Goal: Navigation & Orientation: Find specific page/section

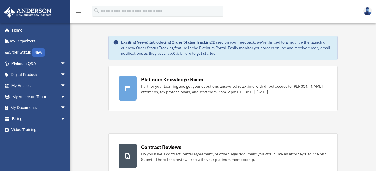
click at [367, 9] on img at bounding box center [368, 11] width 8 height 8
click at [60, 96] on span "arrow_drop_down" at bounding box center [65, 96] width 11 height 11
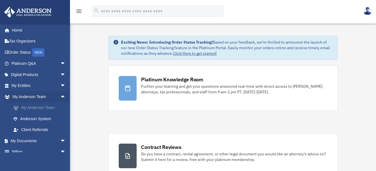
click at [37, 105] on link "My Anderson Team" at bounding box center [41, 108] width 66 height 11
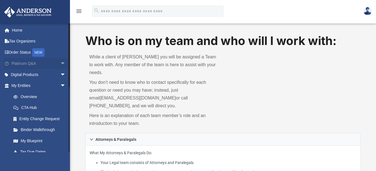
click at [60, 63] on span "arrow_drop_down" at bounding box center [65, 63] width 11 height 11
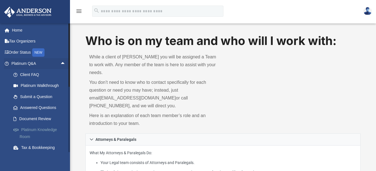
click at [42, 130] on link "Platinum Knowledge Room" at bounding box center [41, 134] width 66 height 18
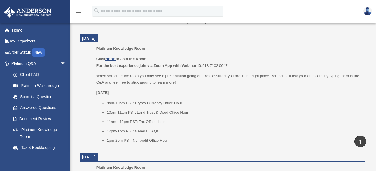
scroll to position [224, 0]
click at [39, 118] on link "Document Review" at bounding box center [41, 118] width 66 height 11
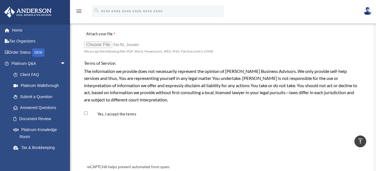
scroll to position [448, 0]
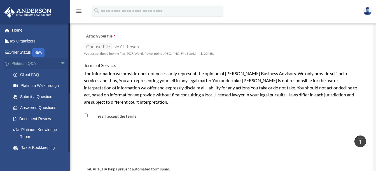
click at [61, 63] on span "arrow_drop_down" at bounding box center [65, 63] width 11 height 11
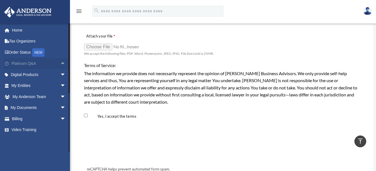
click at [60, 62] on span "arrow_drop_up" at bounding box center [65, 63] width 11 height 11
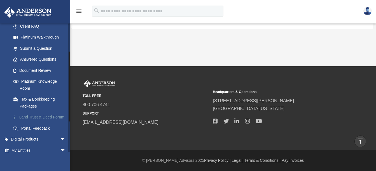
scroll to position [76, 0]
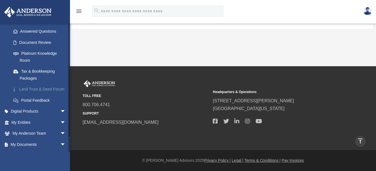
click at [43, 89] on link "Land Trust & Deed Forum" at bounding box center [41, 89] width 66 height 11
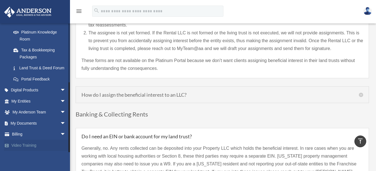
scroll to position [644, 0]
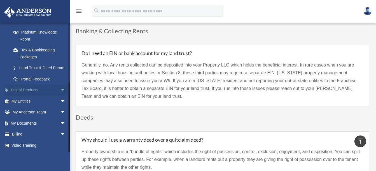
click at [60, 90] on span "arrow_drop_down" at bounding box center [65, 90] width 11 height 11
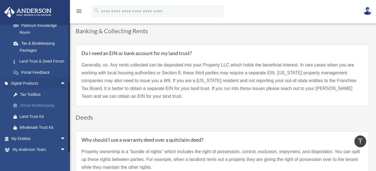
click at [36, 109] on div "Virtual Bookkeeping" at bounding box center [44, 105] width 48 height 7
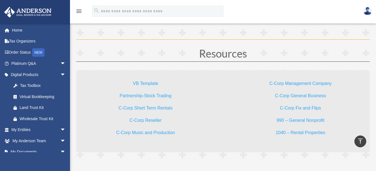
scroll to position [1597, 0]
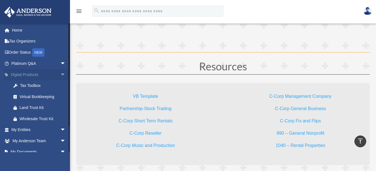
click at [60, 74] on span "arrow_drop_down" at bounding box center [65, 74] width 11 height 11
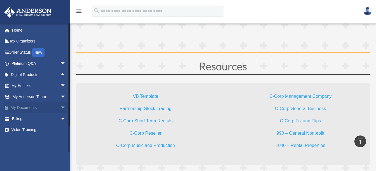
click at [60, 106] on span "arrow_drop_down" at bounding box center [65, 108] width 11 height 11
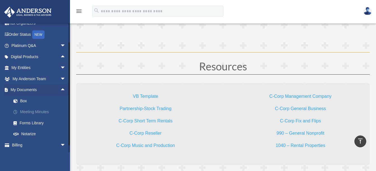
scroll to position [29, 0]
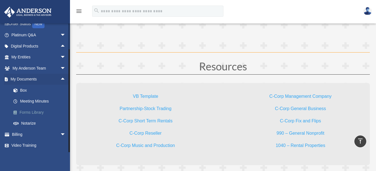
click at [29, 113] on link "Forms Library" at bounding box center [41, 112] width 66 height 11
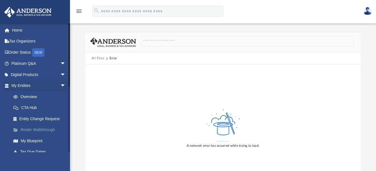
scroll to position [56, 0]
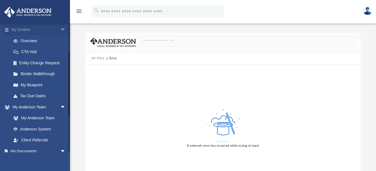
click at [60, 31] on span "arrow_drop_down" at bounding box center [65, 29] width 11 height 11
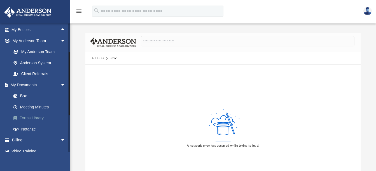
click at [38, 117] on link "Forms Library" at bounding box center [41, 118] width 66 height 11
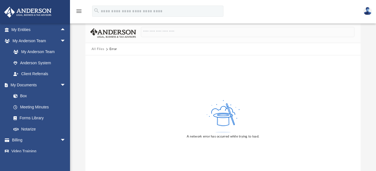
scroll to position [0, 0]
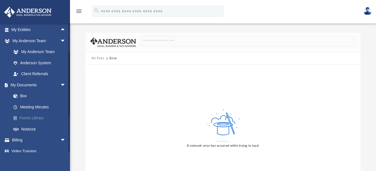
click at [25, 117] on link "Forms Library" at bounding box center [41, 118] width 66 height 11
click at [21, 117] on link "Forms Library" at bounding box center [41, 118] width 66 height 11
click at [27, 91] on link "Box" at bounding box center [41, 96] width 66 height 11
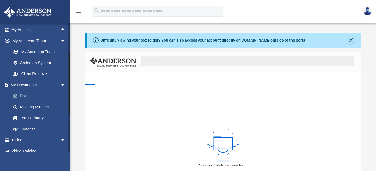
click at [22, 98] on link "Box" at bounding box center [41, 96] width 66 height 11
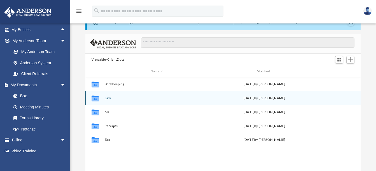
scroll to position [28, 0]
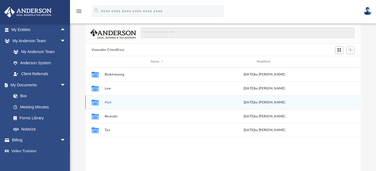
click at [172, 109] on div "Collaborated Folder Mail Wed Jul 16 2025 by Charles Rogler" at bounding box center [223, 103] width 276 height 14
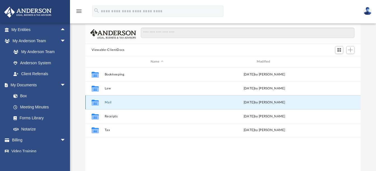
click at [109, 102] on button "Mail" at bounding box center [156, 103] width 105 height 4
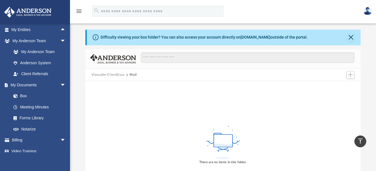
scroll to position [0, 0]
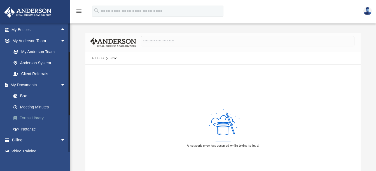
click at [35, 117] on link "Forms Library" at bounding box center [41, 118] width 66 height 11
click at [24, 96] on link "Box" at bounding box center [41, 96] width 66 height 11
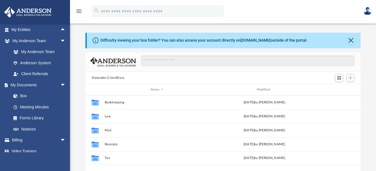
click at [274, 13] on div "menu search Site Menu add roktdr99@yahoo.com Reset Password Logout" at bounding box center [188, 13] width 368 height 19
click at [60, 85] on span "arrow_drop_down" at bounding box center [65, 85] width 11 height 11
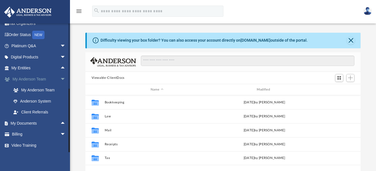
click at [60, 79] on span "arrow_drop_down" at bounding box center [65, 79] width 11 height 11
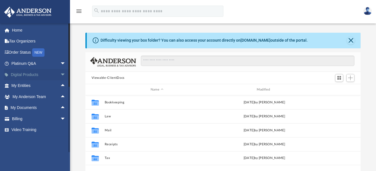
scroll to position [0, 0]
click at [60, 85] on span "arrow_drop_up" at bounding box center [65, 85] width 11 height 11
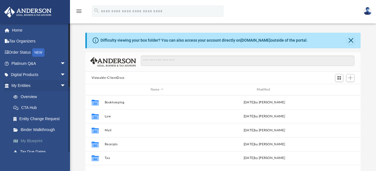
click at [27, 141] on link "My Blueprint" at bounding box center [41, 141] width 66 height 11
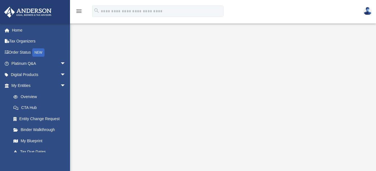
scroll to position [56, 0]
